Goal: Transaction & Acquisition: Book appointment/travel/reservation

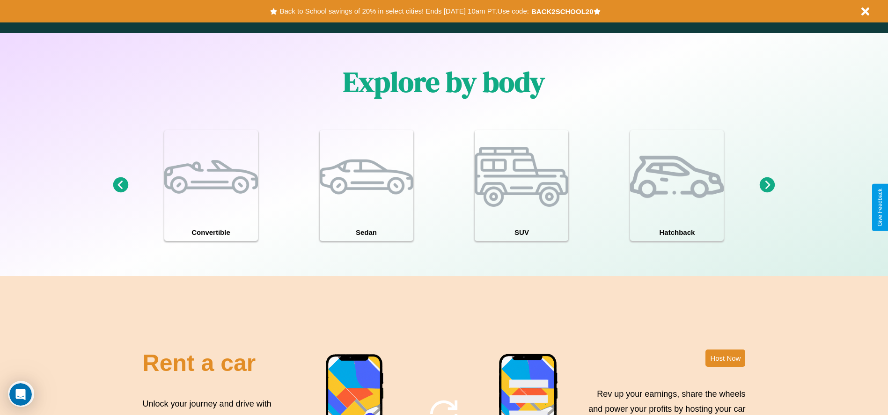
scroll to position [1132, 0]
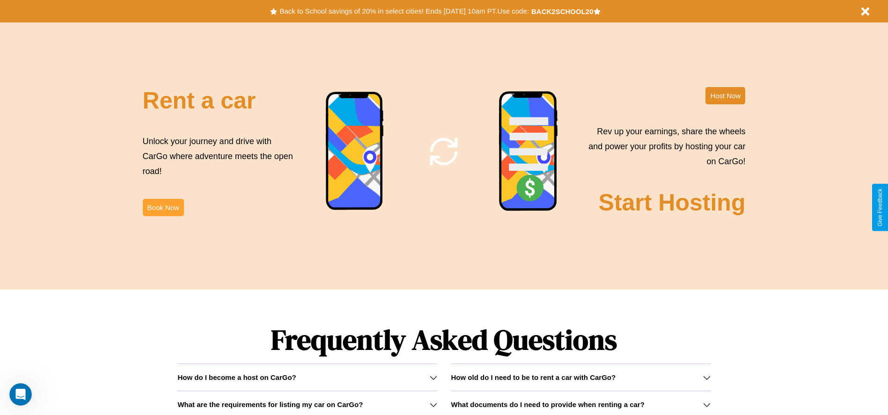
click at [163, 207] on button "Book Now" at bounding box center [163, 207] width 41 height 17
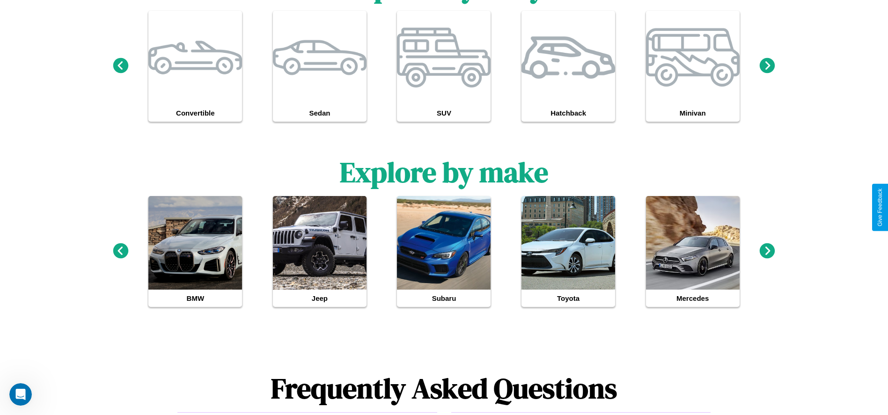
scroll to position [865, 0]
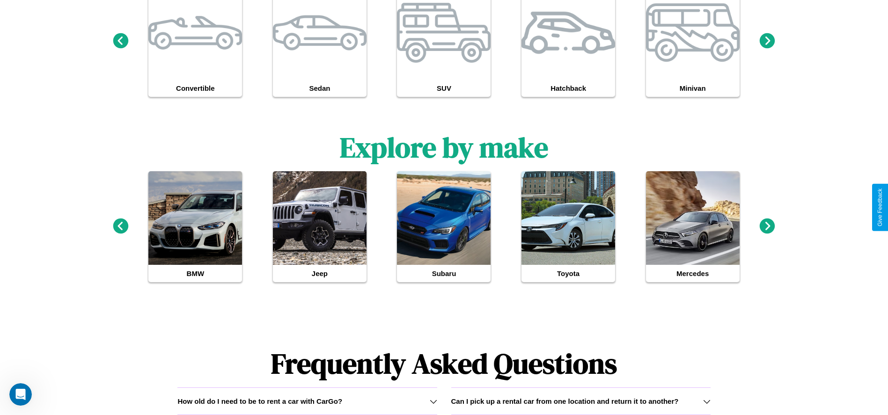
type input "******"
click at [767, 227] on icon at bounding box center [767, 225] width 15 height 15
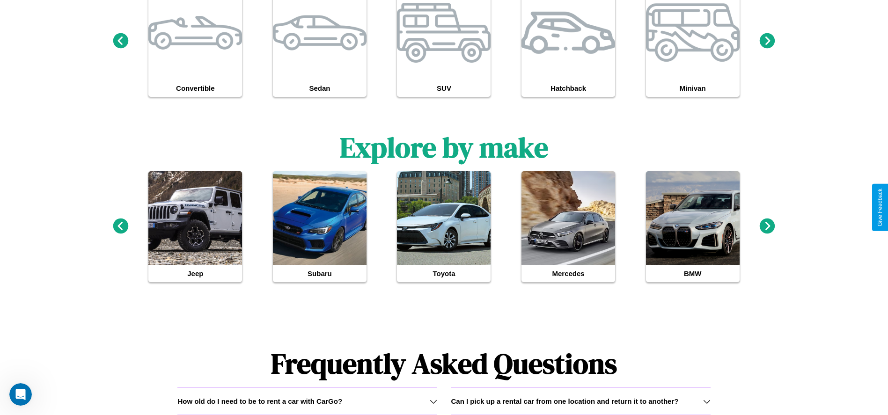
scroll to position [0, 0]
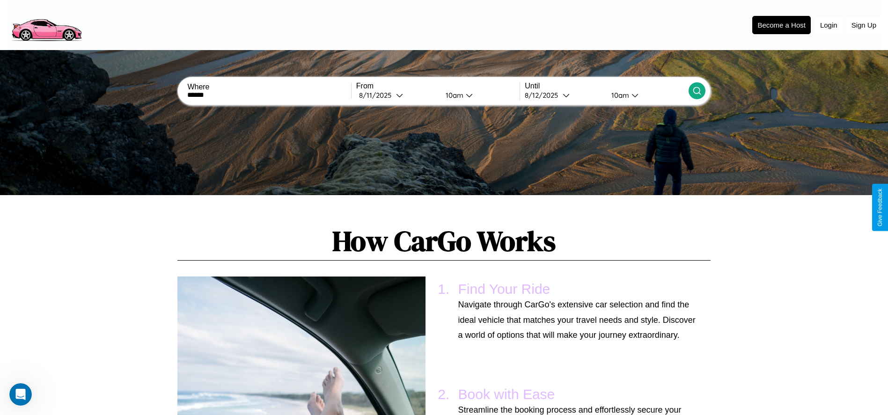
click at [696, 91] on icon at bounding box center [696, 90] width 9 height 9
